Goal: Task Accomplishment & Management: Manage account settings

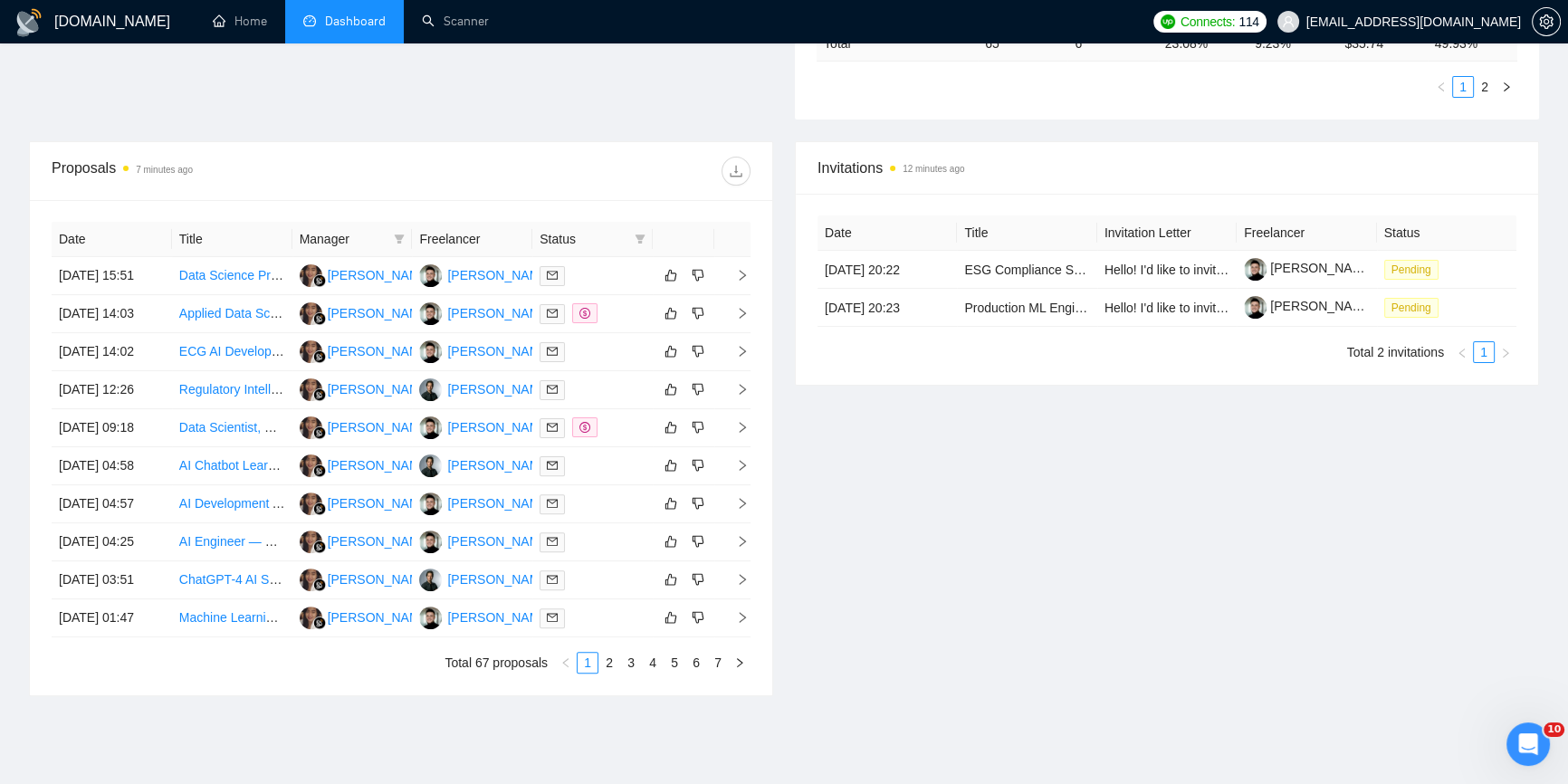
scroll to position [612, 0]
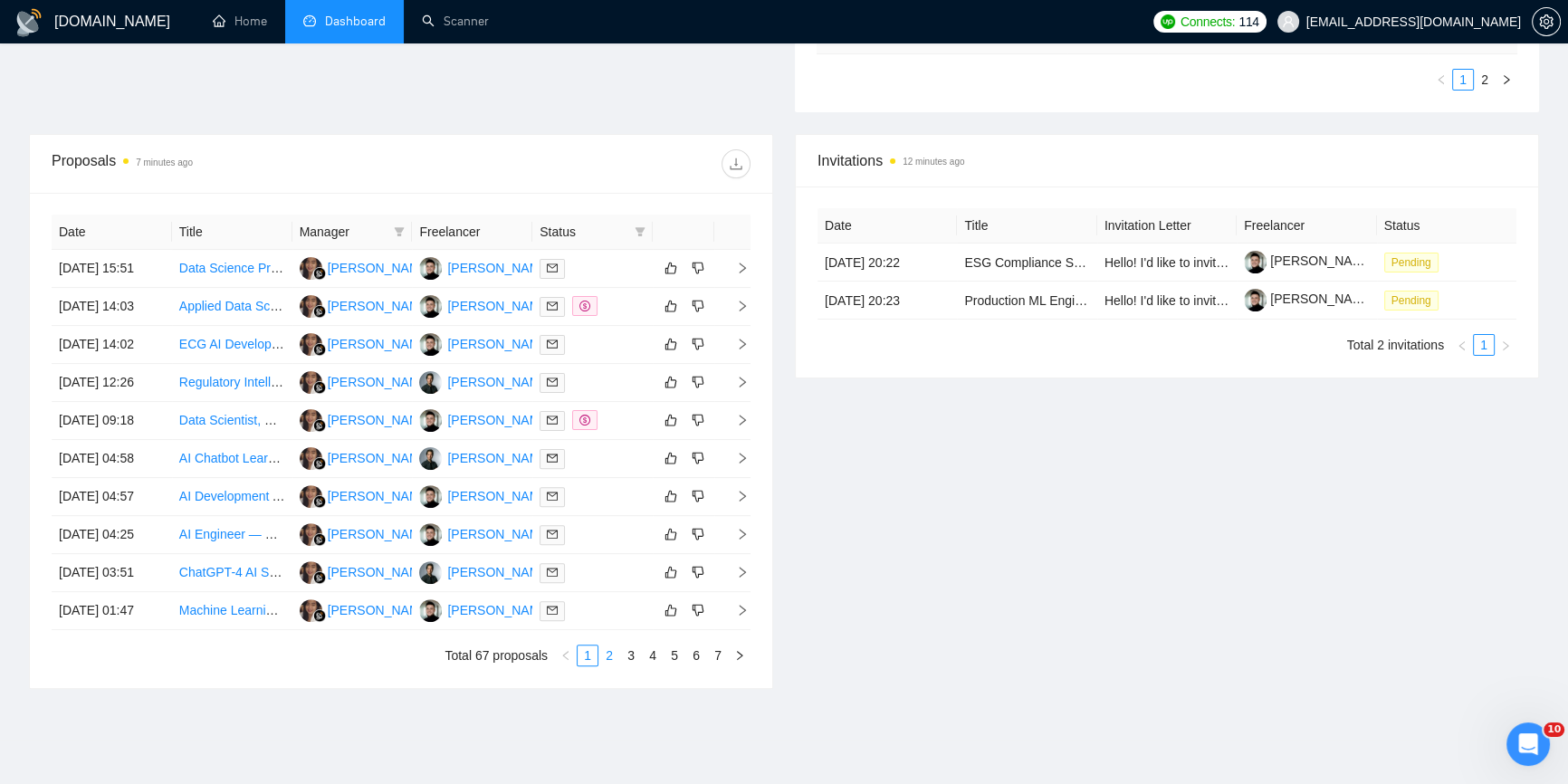
click at [606, 653] on link "2" at bounding box center [609, 656] width 20 height 20
click at [585, 655] on link "1" at bounding box center [587, 656] width 20 height 20
click at [736, 262] on icon "right" at bounding box center [742, 268] width 13 height 13
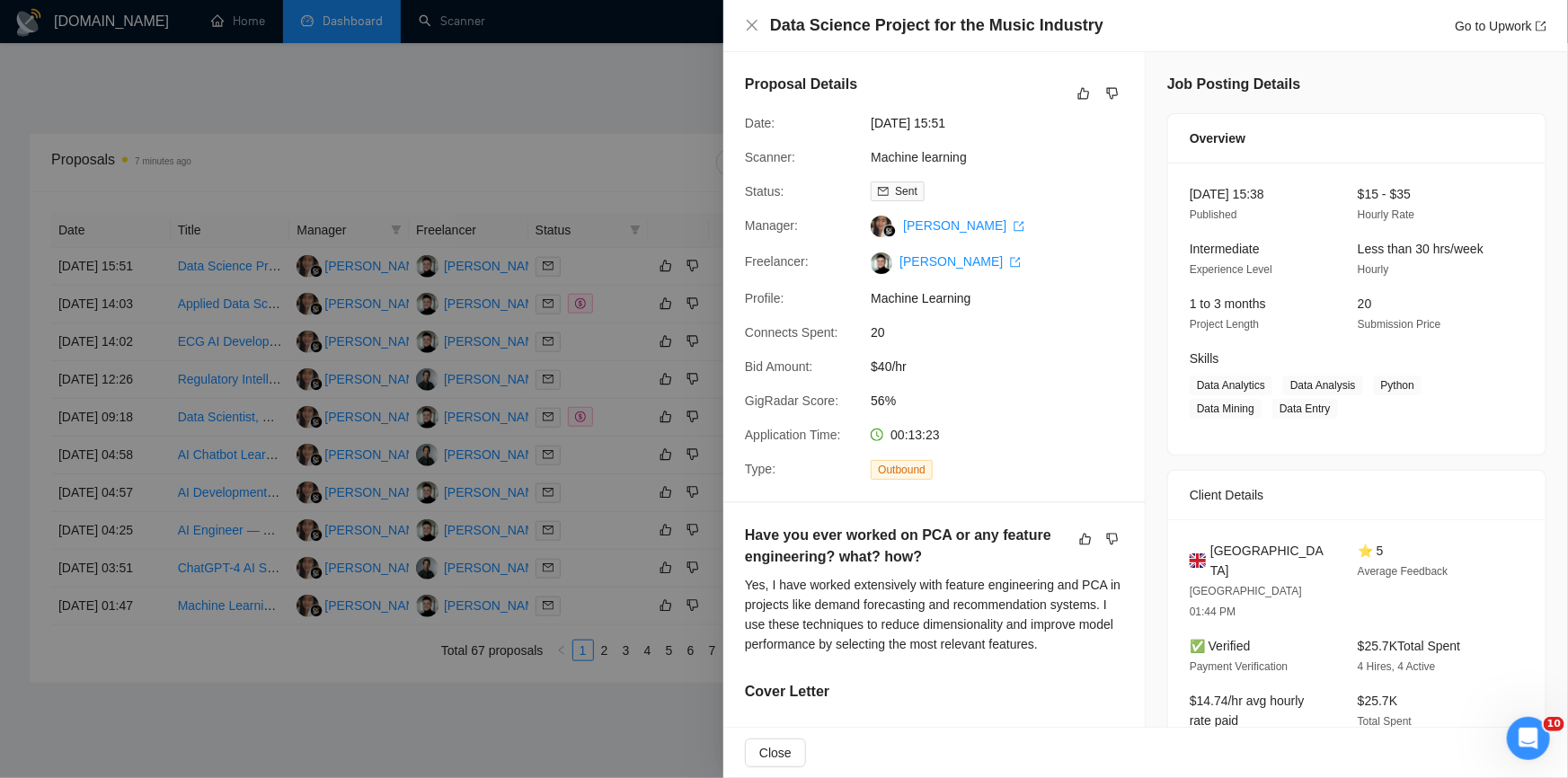
click at [617, 188] on div at bounding box center [784, 389] width 1568 height 778
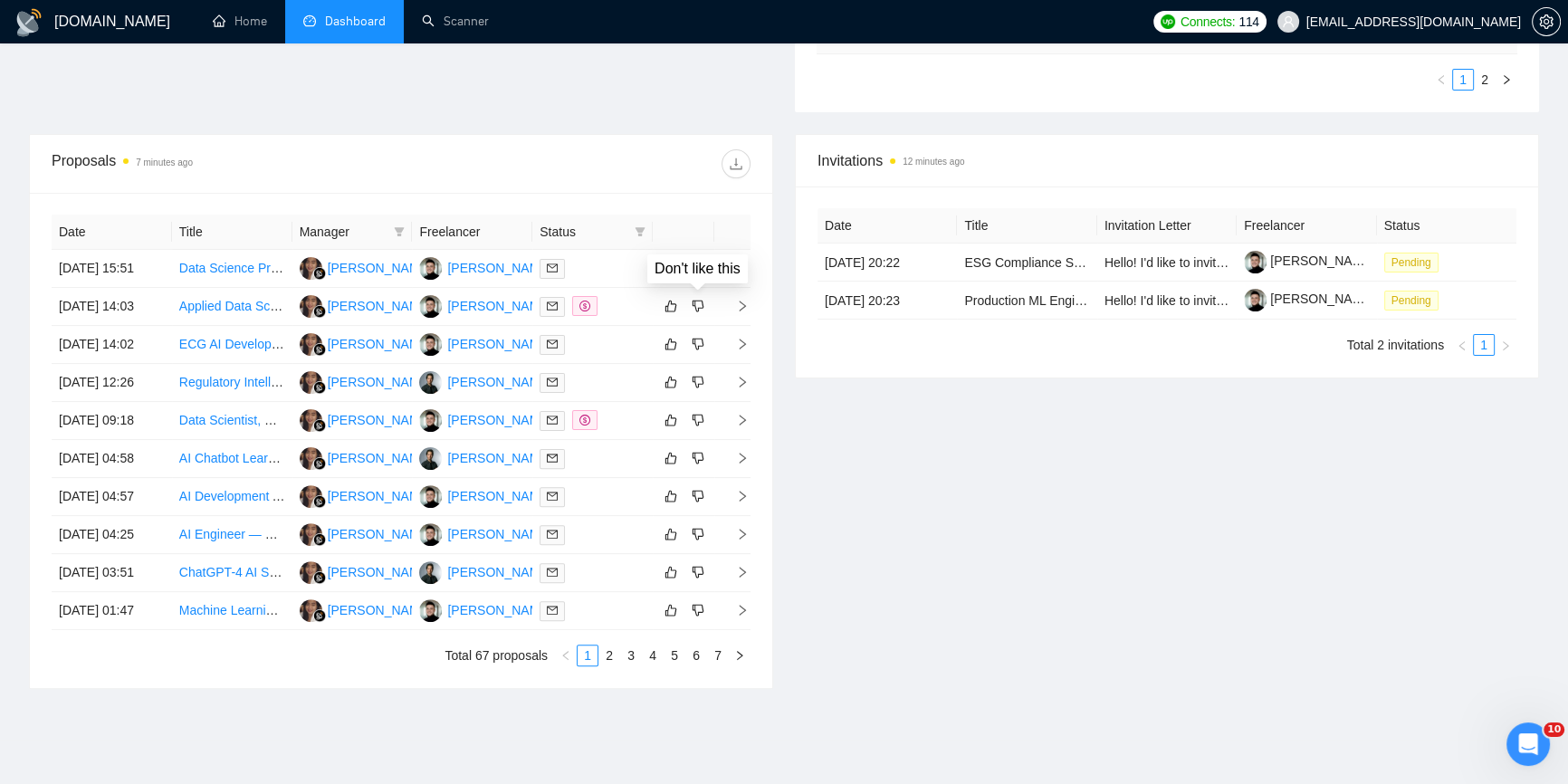
click at [753, 312] on div "Date Title Manager Freelancer Status [DATE] 15:51 Data Science Project for the …" at bounding box center [401, 440] width 742 height 496
click at [751, 305] on div "Date Title Manager Freelancer Status [DATE] 15:51 Data Science Project for the …" at bounding box center [401, 440] width 742 height 496
click at [745, 303] on icon "right" at bounding box center [742, 306] width 13 height 13
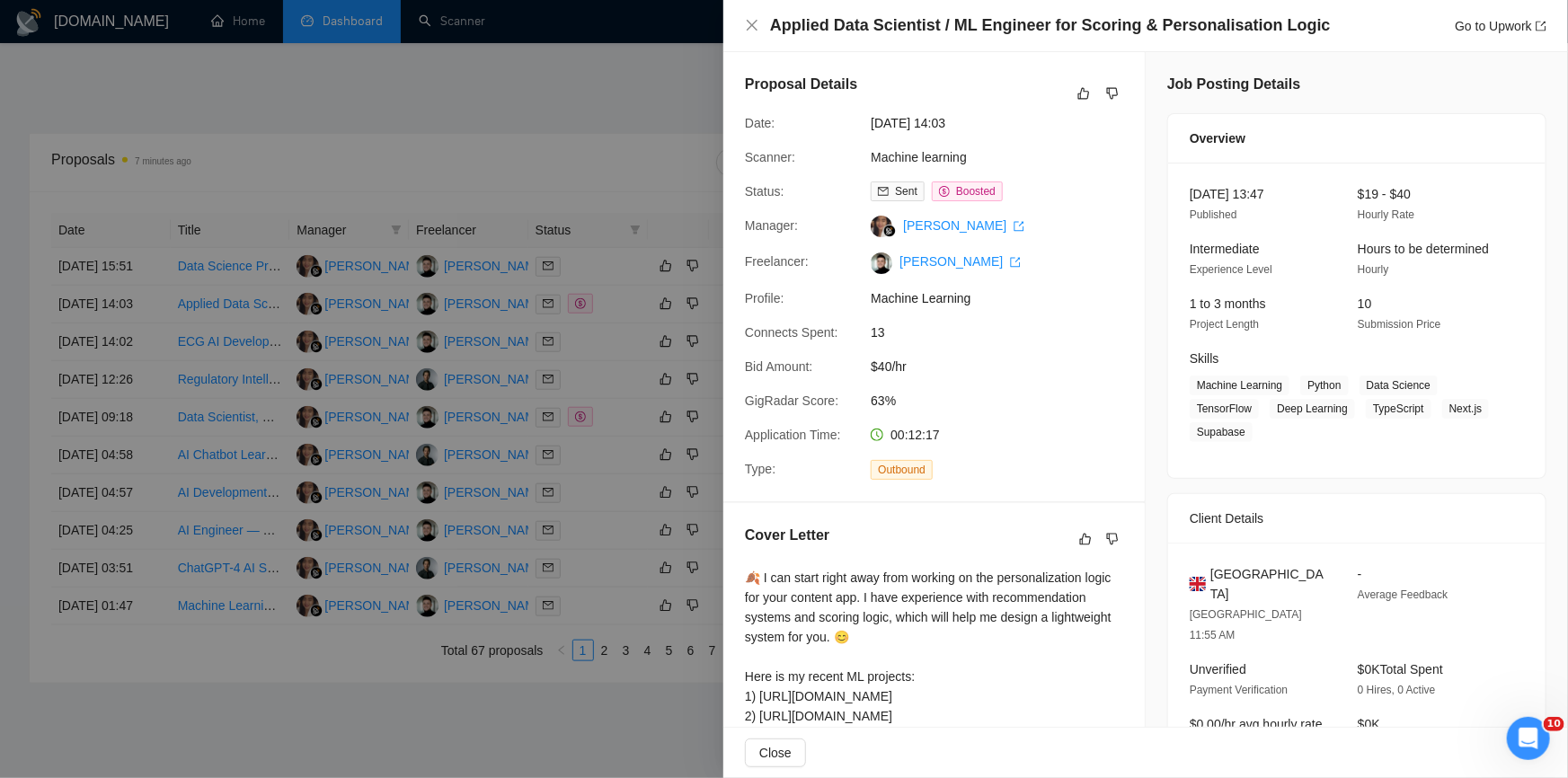
click at [677, 408] on div at bounding box center [784, 389] width 1568 height 778
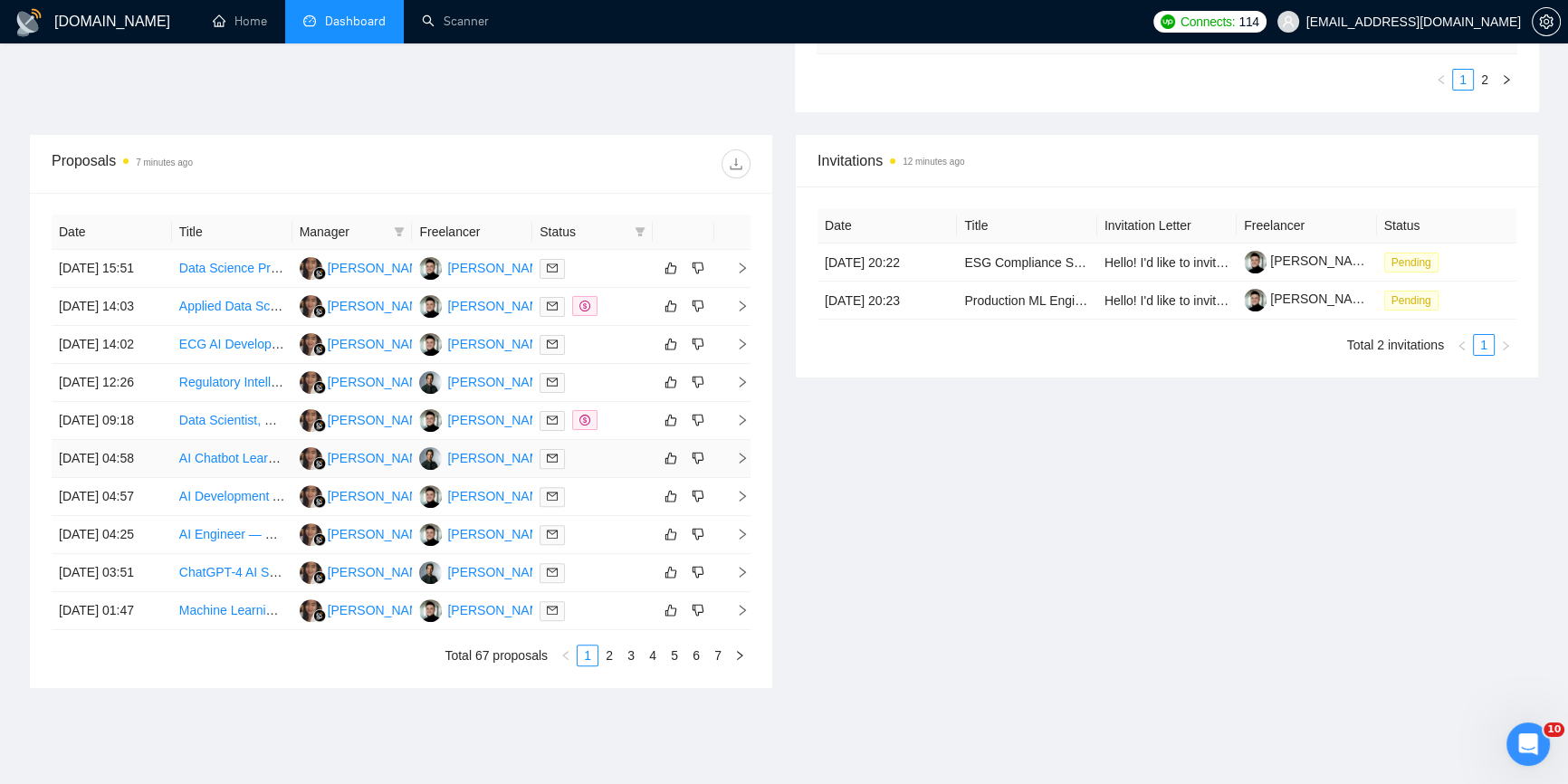
click at [742, 458] on icon "right" at bounding box center [742, 458] width 13 height 13
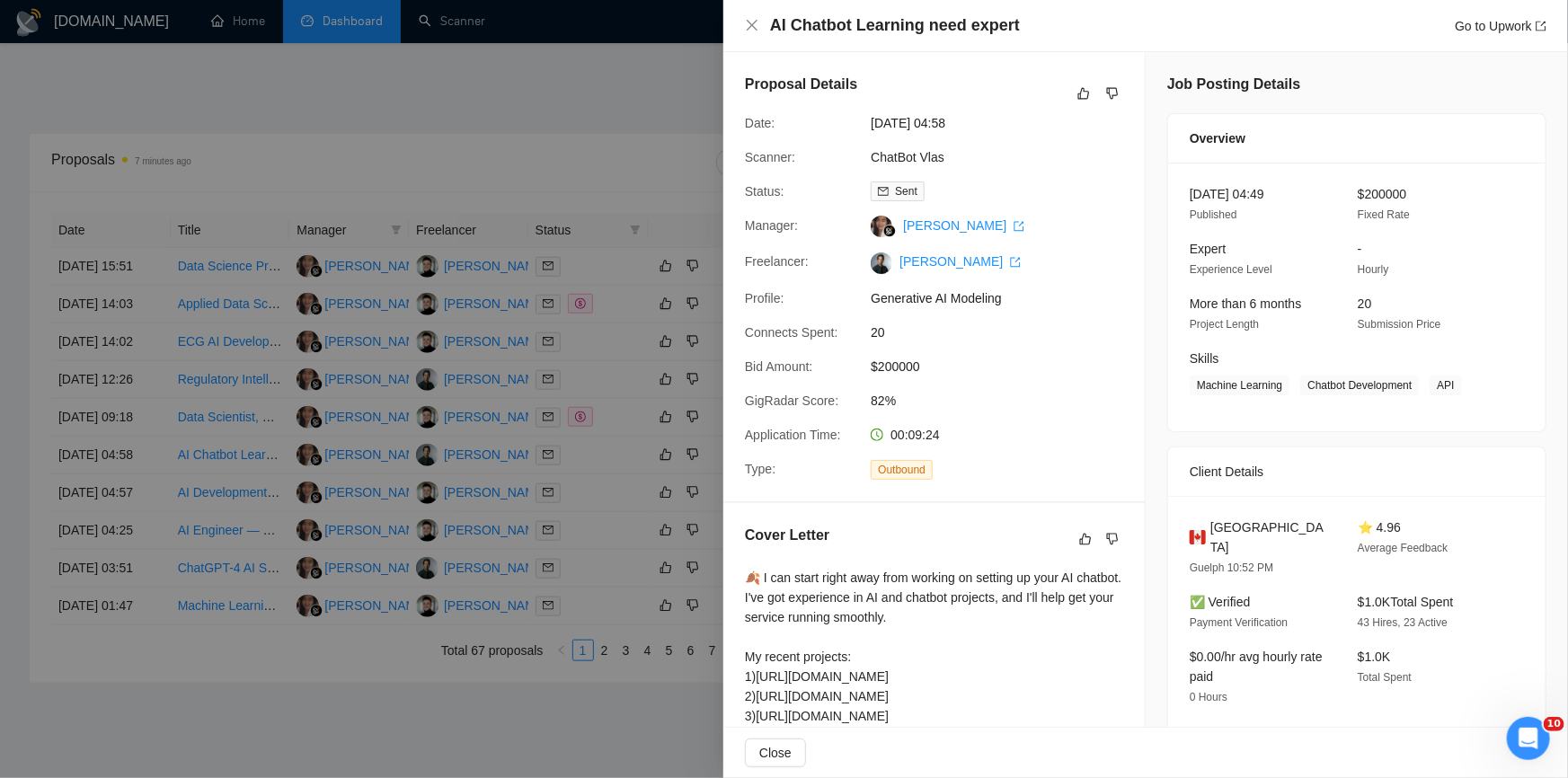
click at [557, 128] on div at bounding box center [784, 389] width 1568 height 778
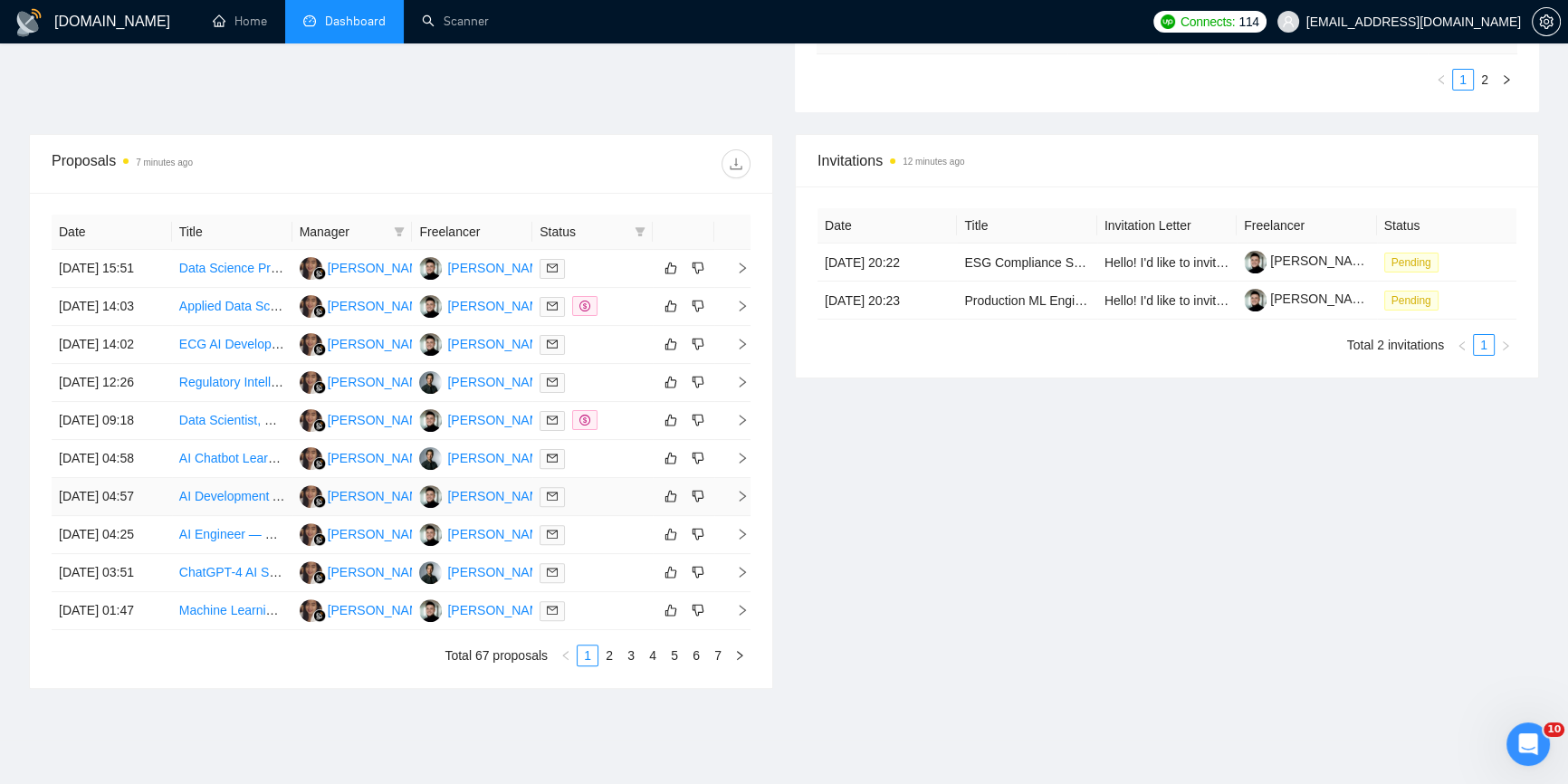
click at [738, 497] on icon "right" at bounding box center [742, 497] width 13 height 13
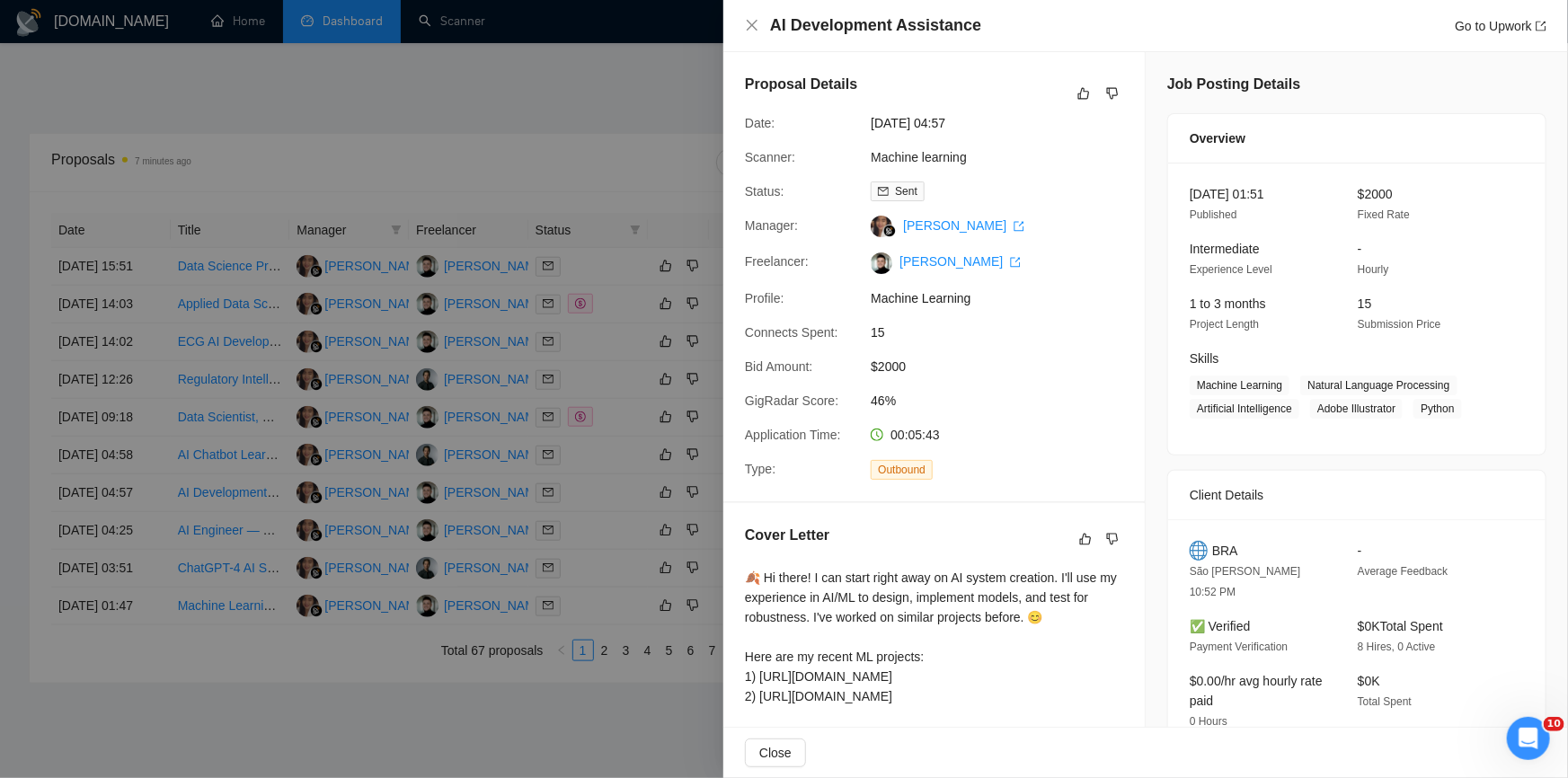
click at [546, 116] on div at bounding box center [784, 389] width 1568 height 778
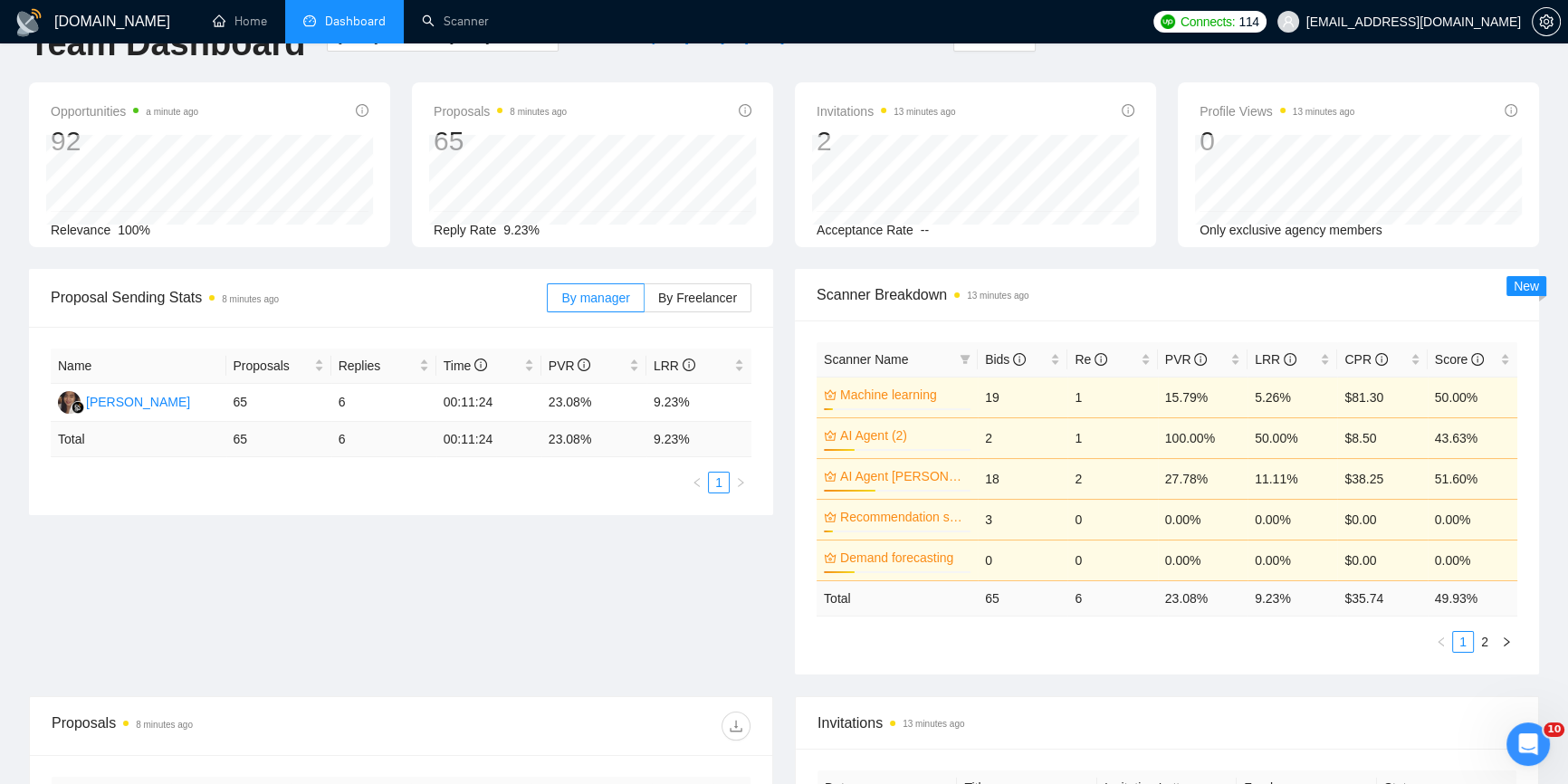
scroll to position [0, 0]
